Goal: Task Accomplishment & Management: Manage account settings

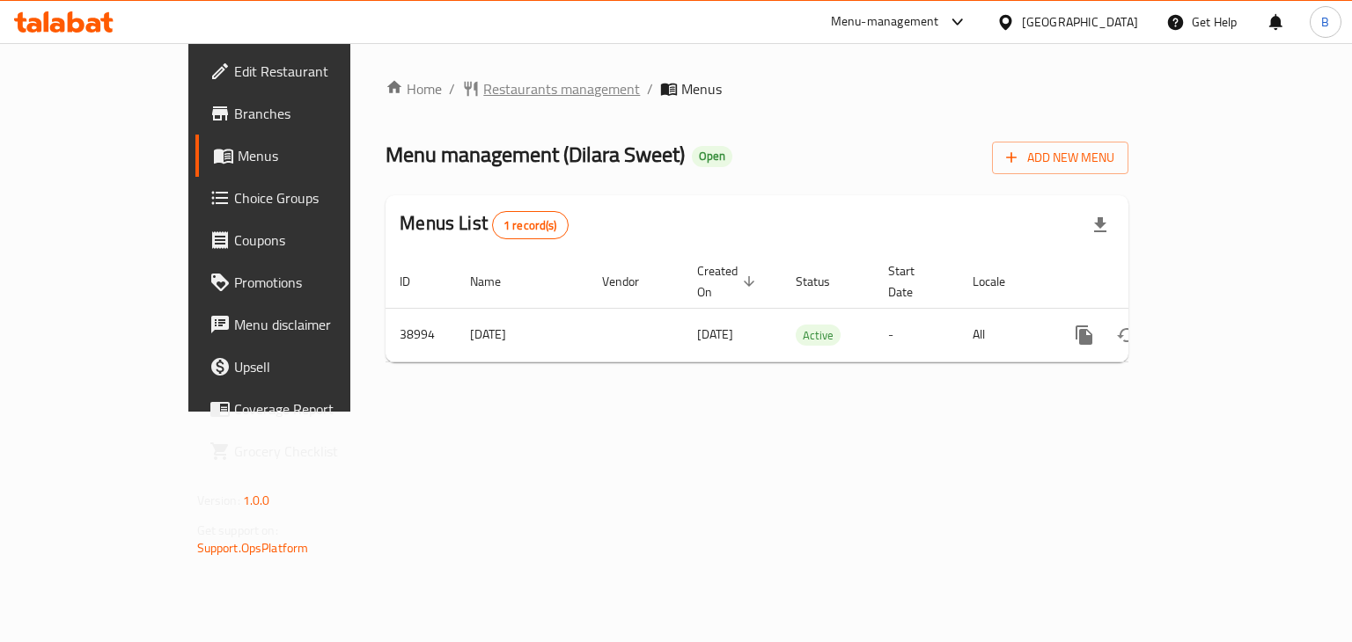
click at [483, 96] on span "Restaurants management" at bounding box center [561, 88] width 157 height 21
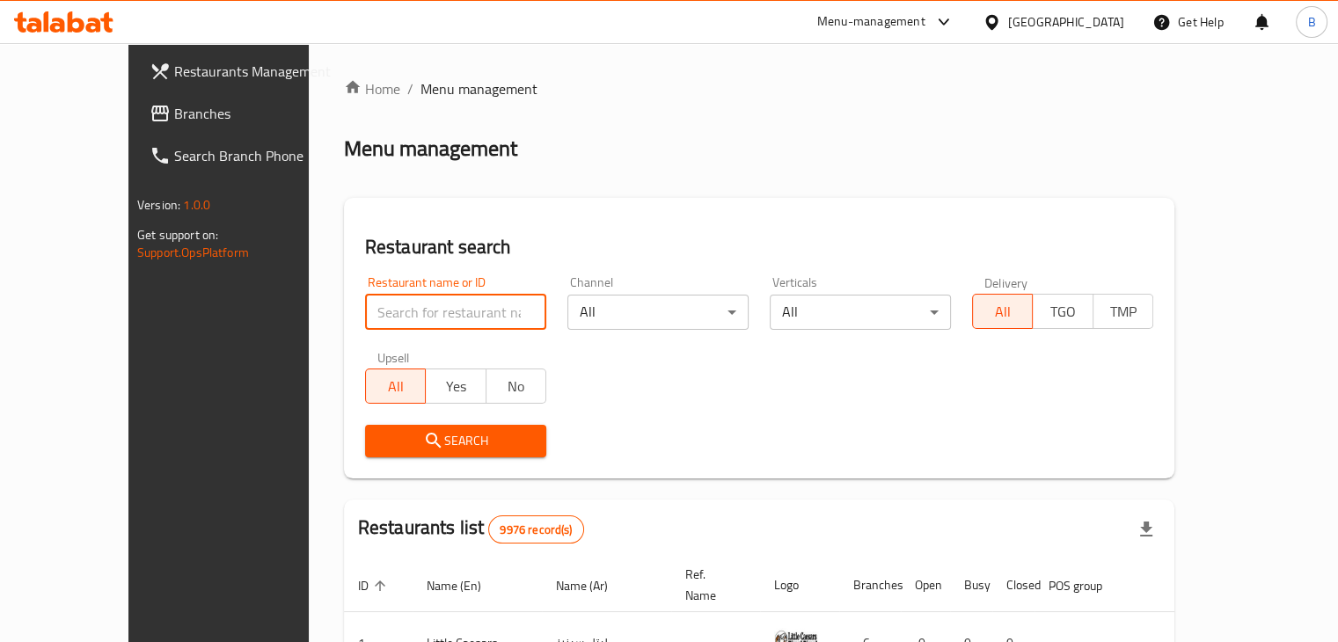
click at [367, 327] on input "search" at bounding box center [455, 312] width 181 height 35
click at [511, 341] on div "Upsell All Yes No" at bounding box center [456, 378] width 202 height 74
click at [388, 308] on input "search" at bounding box center [455, 312] width 181 height 35
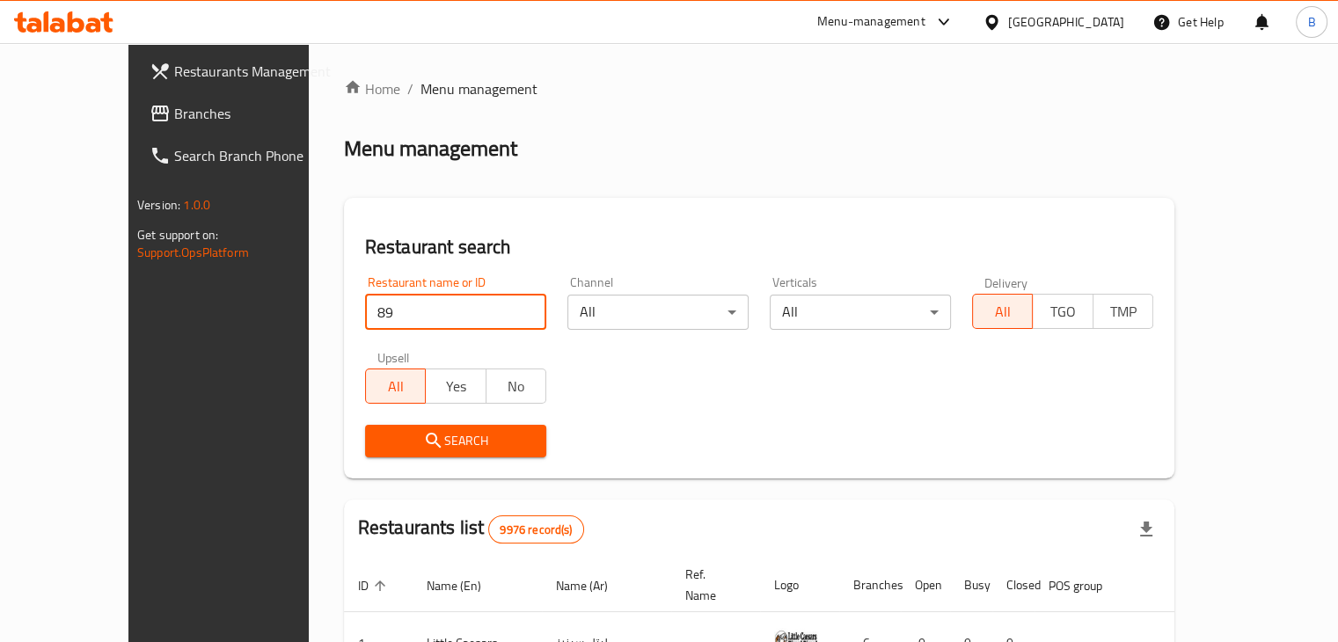
type input "89 burger"
click at [412, 455] on button "Search" at bounding box center [455, 441] width 181 height 33
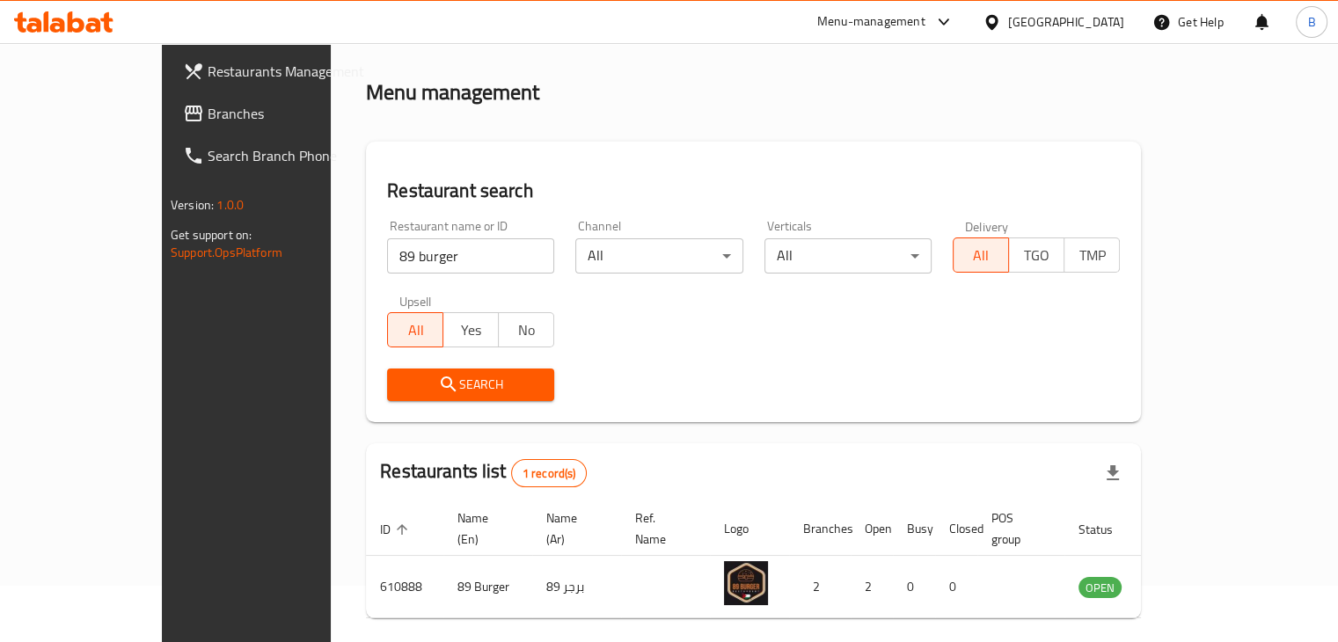
scroll to position [107, 0]
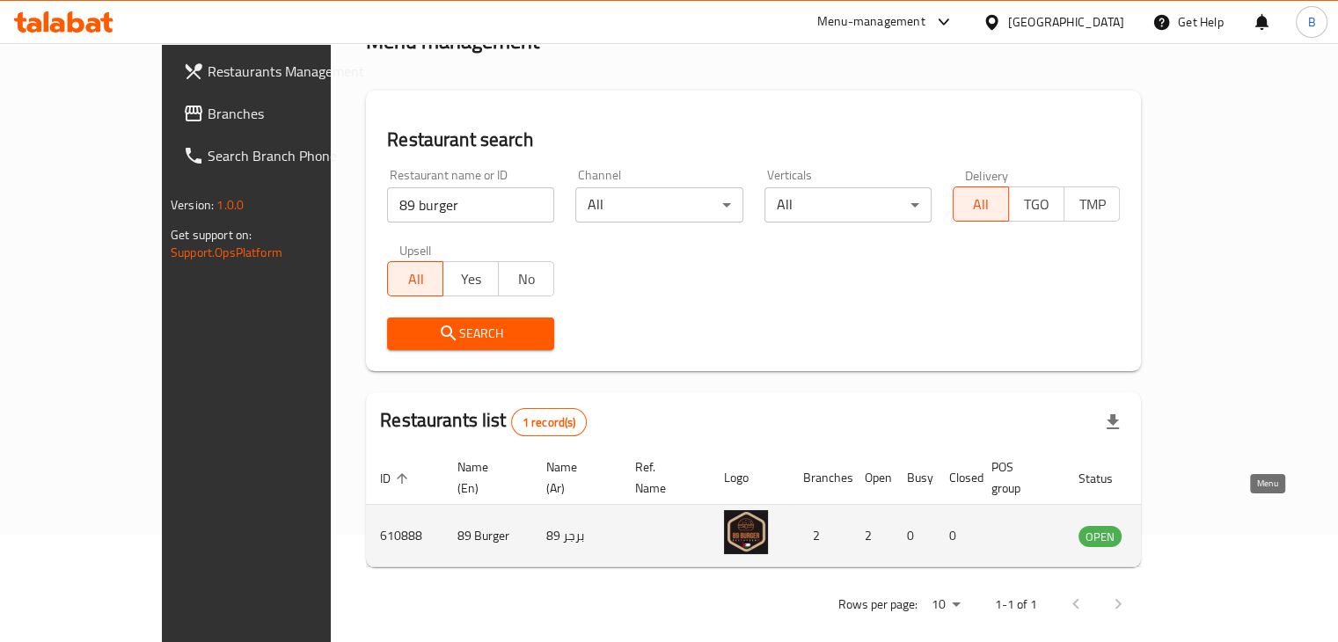
click at [1191, 530] on icon "enhanced table" at bounding box center [1181, 537] width 19 height 15
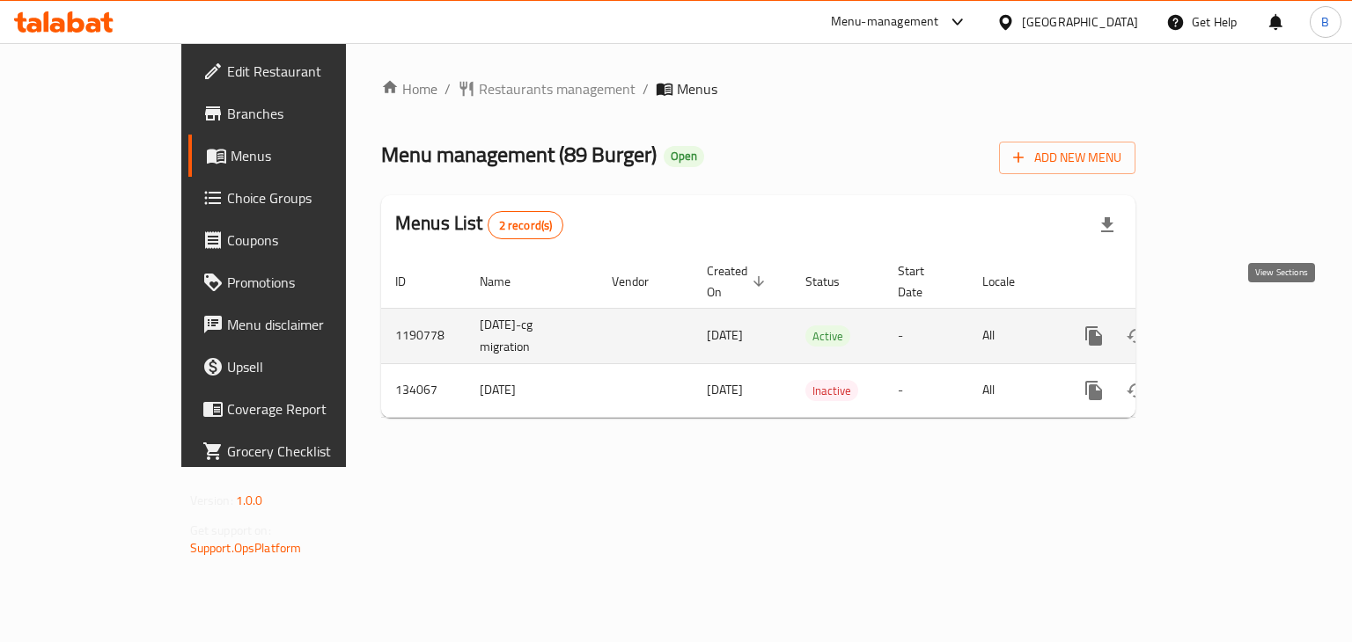
click at [1231, 326] on icon "enhanced table" at bounding box center [1220, 336] width 21 height 21
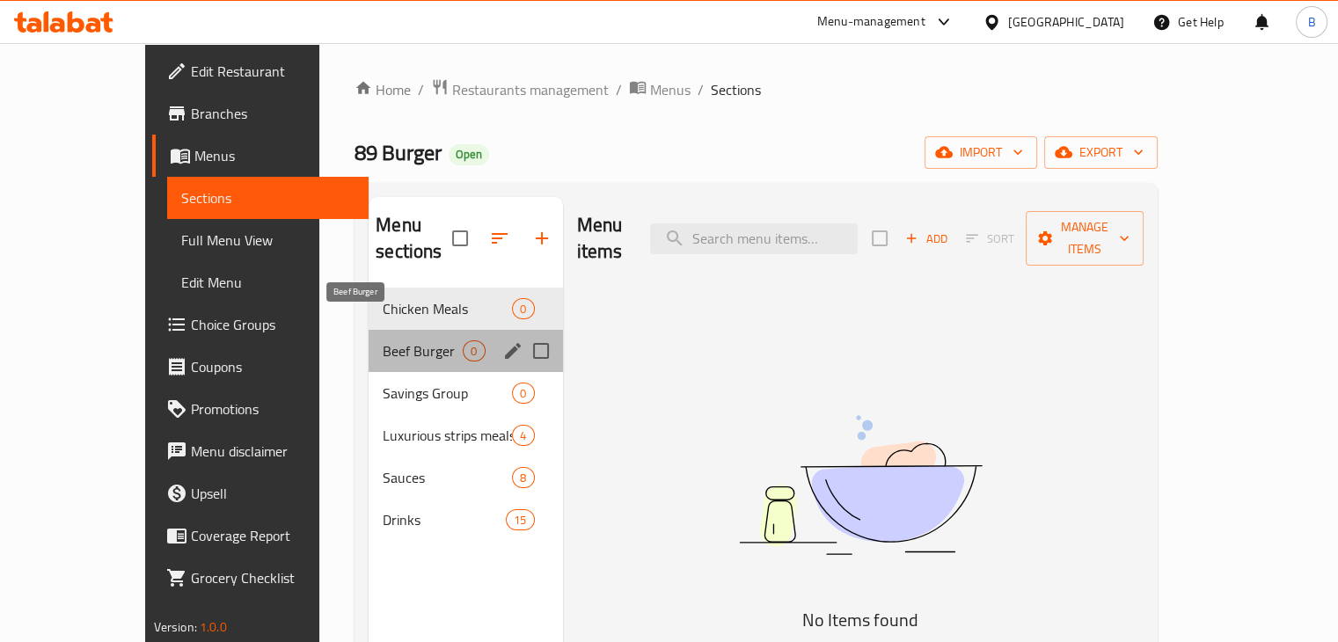
click at [383, 341] on span "Beef Burger" at bounding box center [423, 351] width 80 height 21
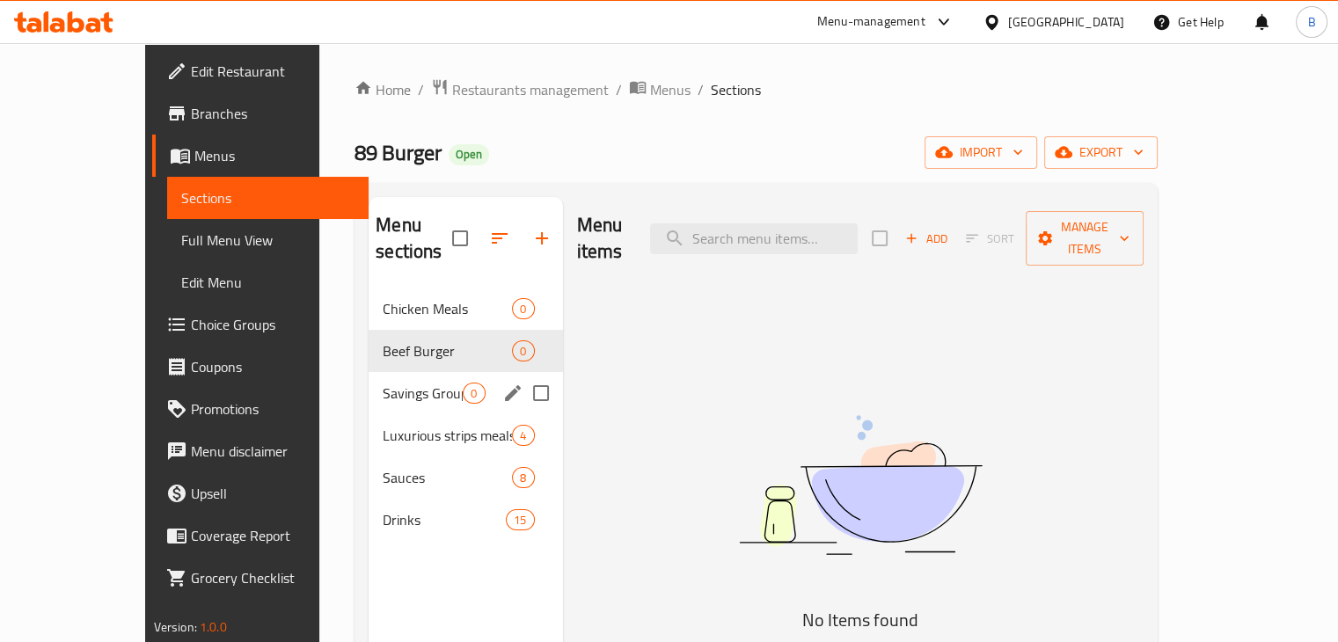
click at [383, 425] on span "Luxurious strips meals" at bounding box center [447, 435] width 129 height 21
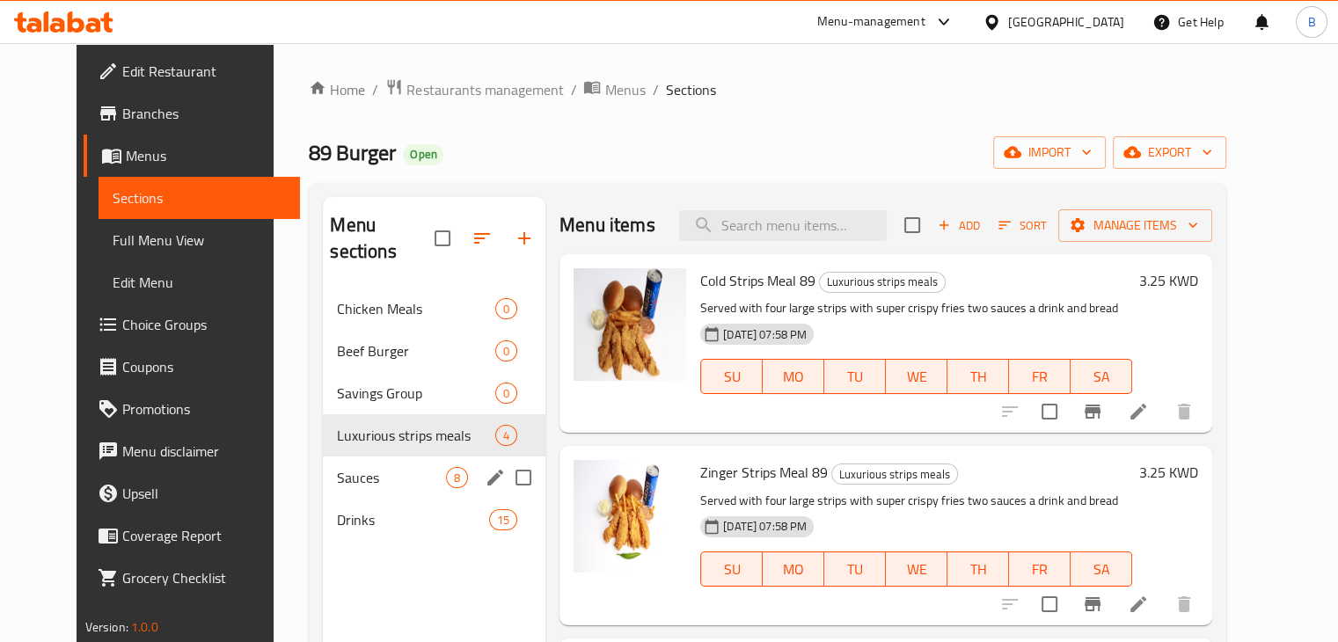
click at [323, 499] on div "Drinks 15" at bounding box center [434, 520] width 223 height 42
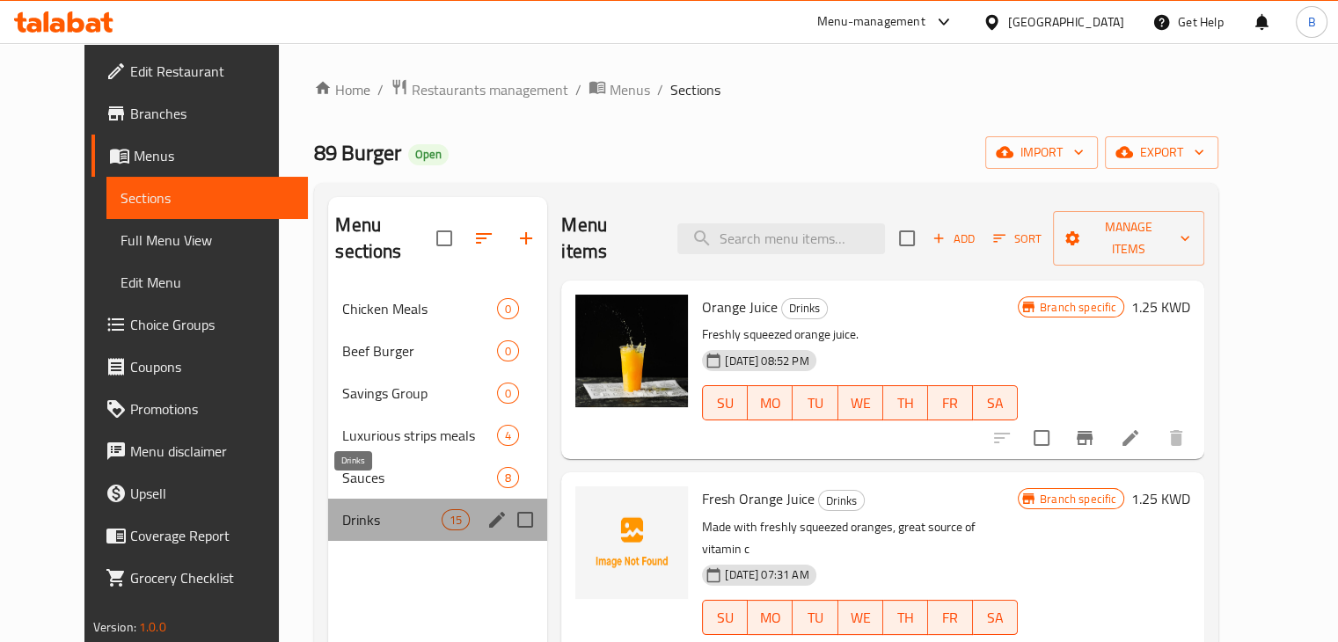
click at [342, 509] on span "Drinks" at bounding box center [391, 519] width 99 height 21
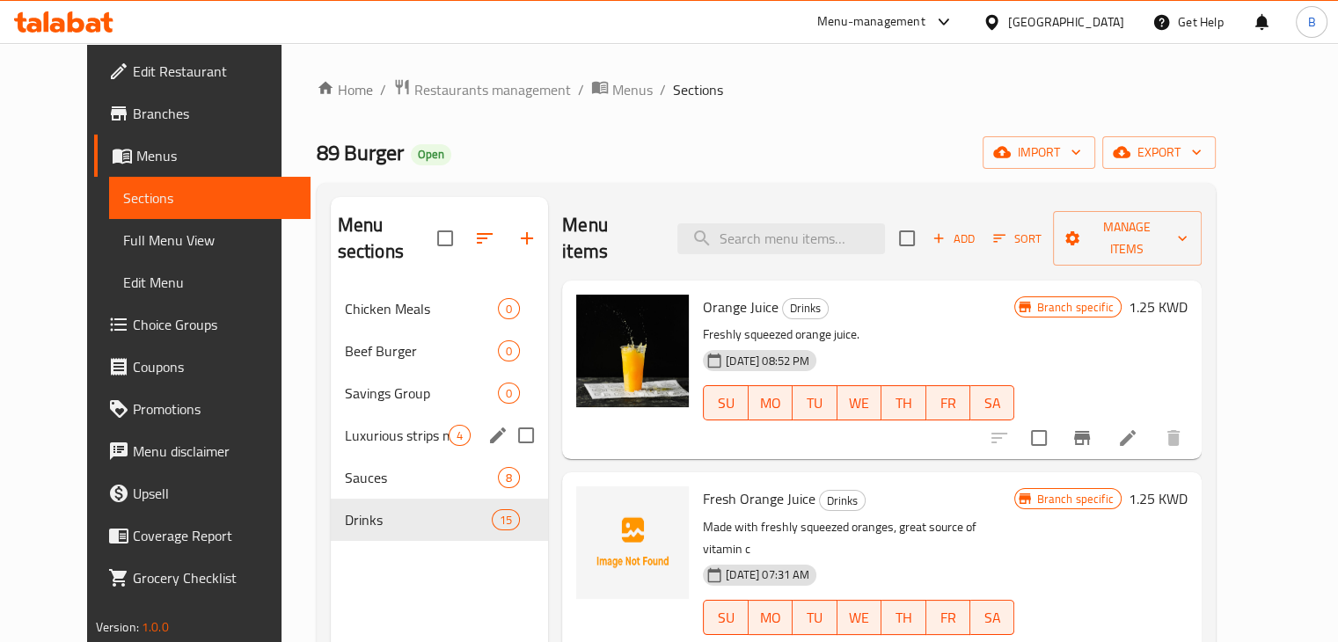
click at [345, 425] on span "Luxurious strips meals" at bounding box center [397, 435] width 104 height 21
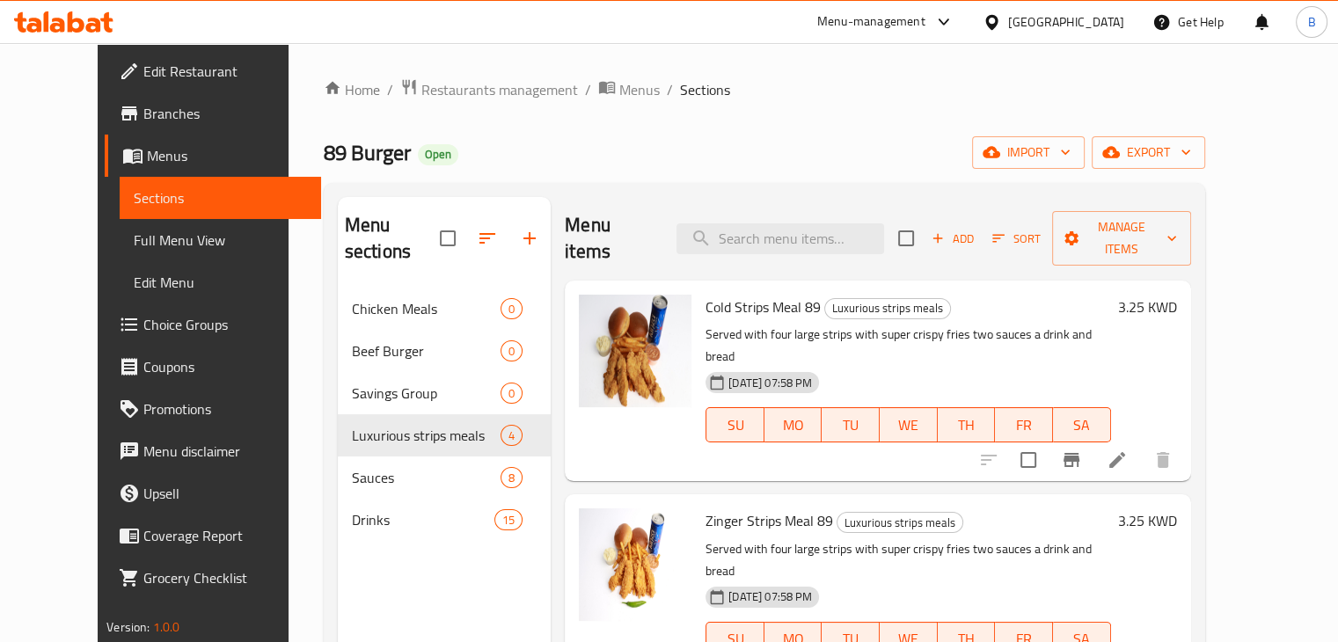
click at [926, 26] on div "Menu-management" at bounding box center [871, 21] width 108 height 21
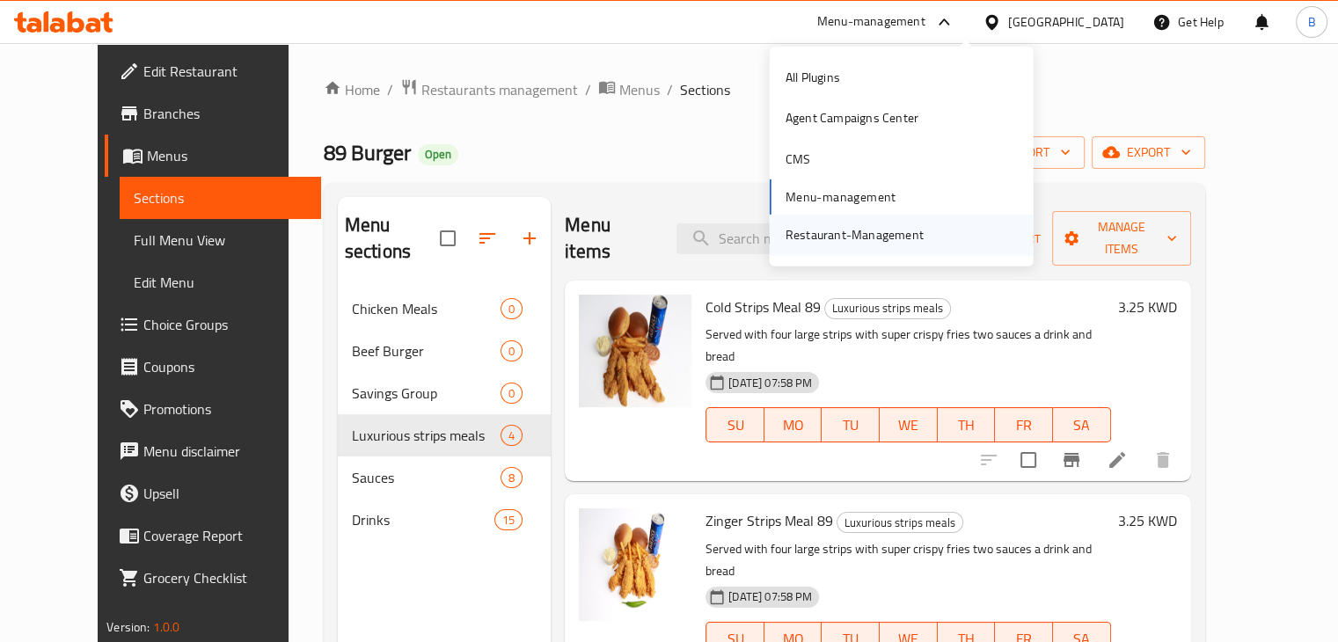
click at [827, 231] on div "Restaurant-Management" at bounding box center [855, 234] width 138 height 19
